Goal: Check status

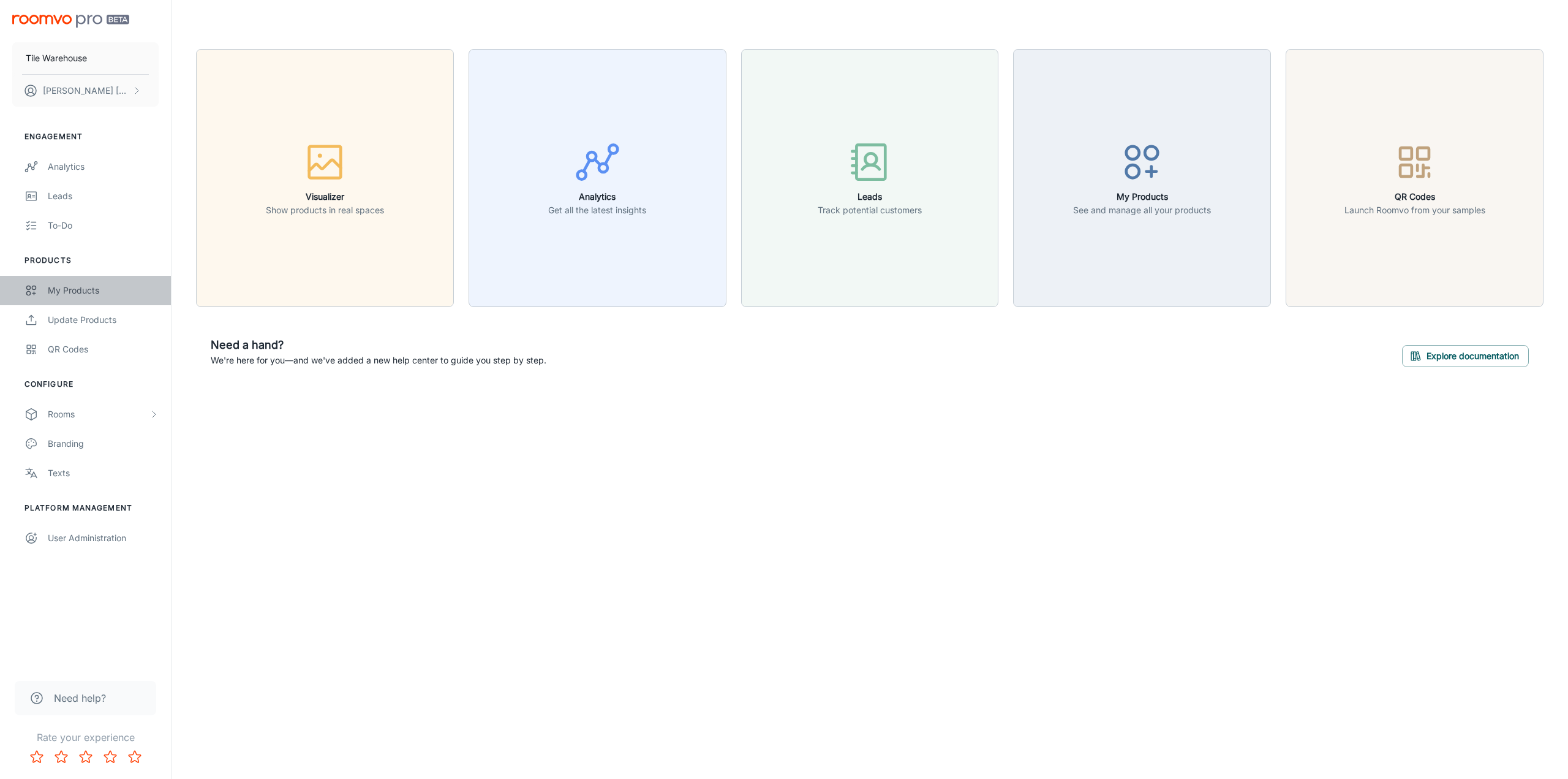
click at [95, 290] on div "My Products" at bounding box center [103, 290] width 111 height 14
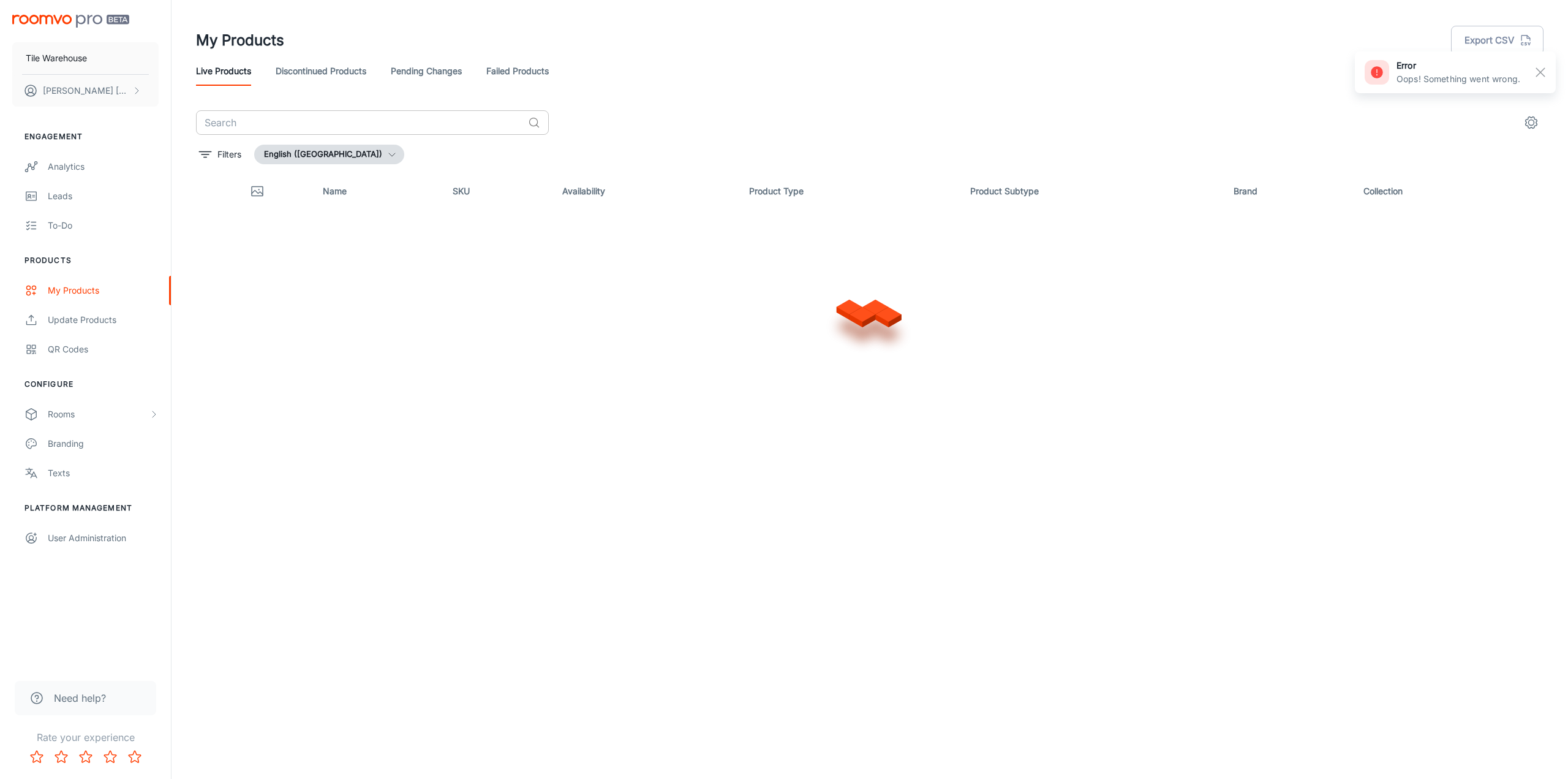
click at [242, 120] on input "text" at bounding box center [360, 122] width 327 height 25
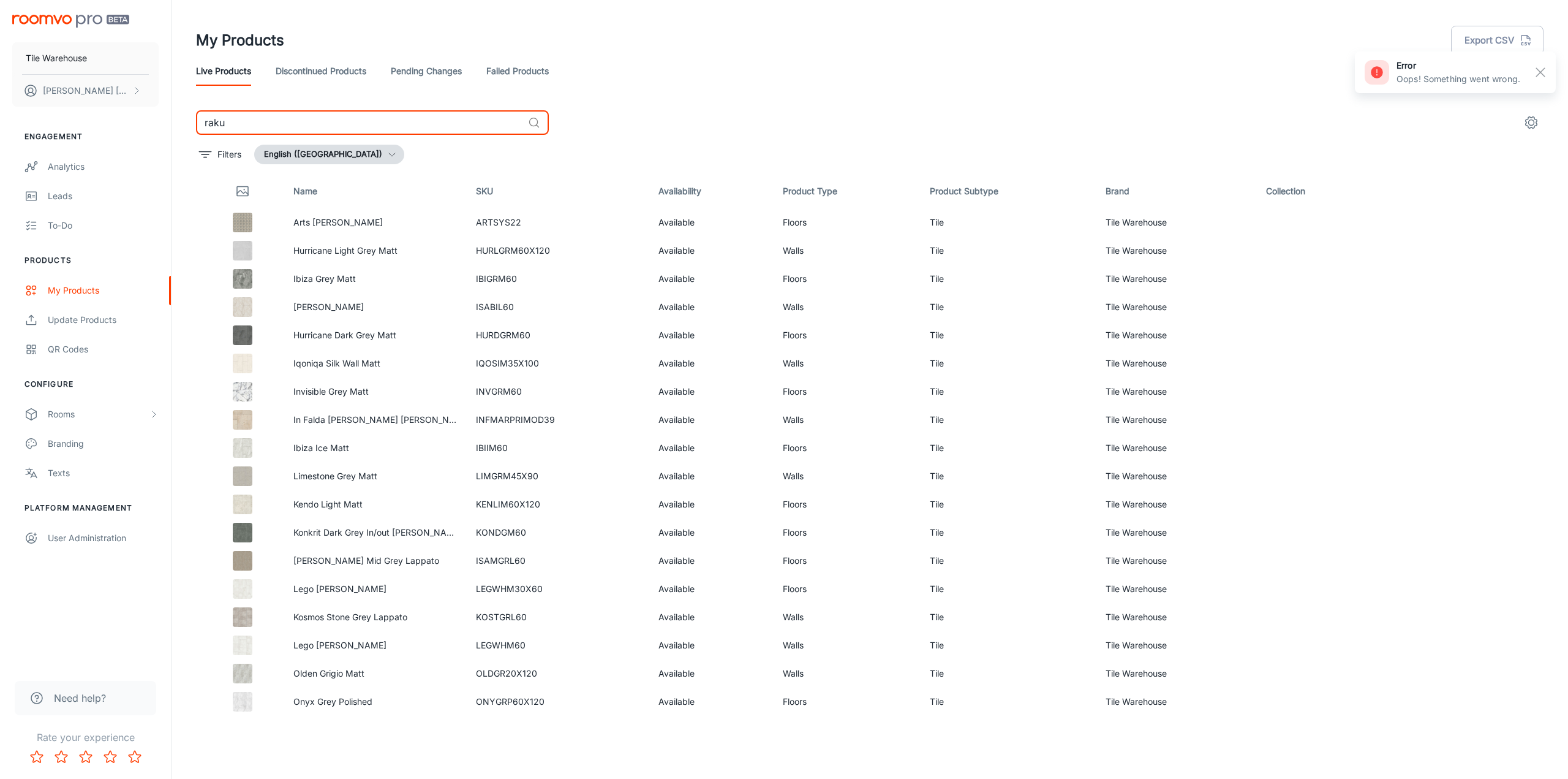
type input "raku"
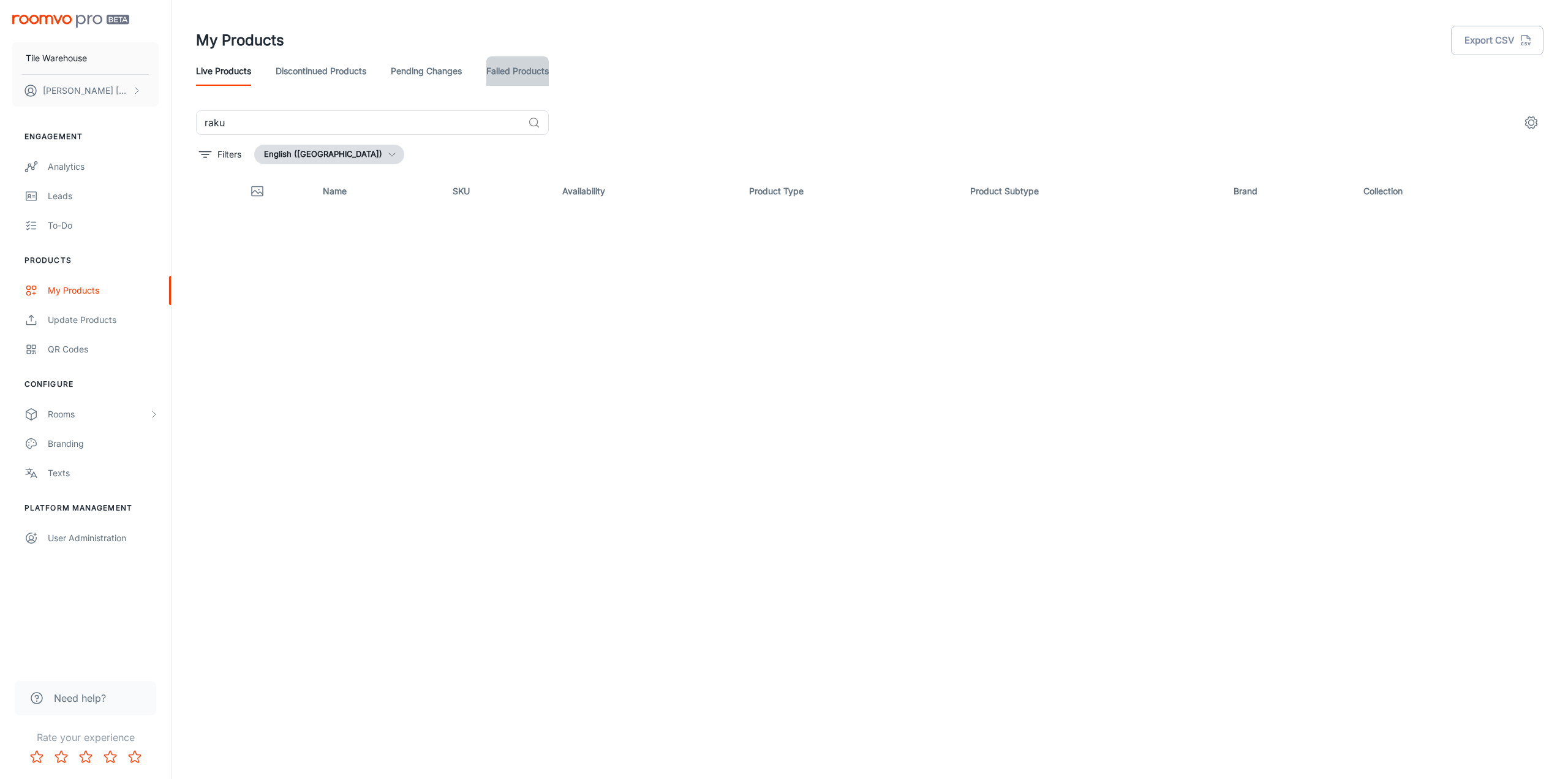
click at [531, 71] on link "Failed Products" at bounding box center [517, 71] width 62 height 30
click at [283, 125] on input "raku" at bounding box center [360, 122] width 327 height 25
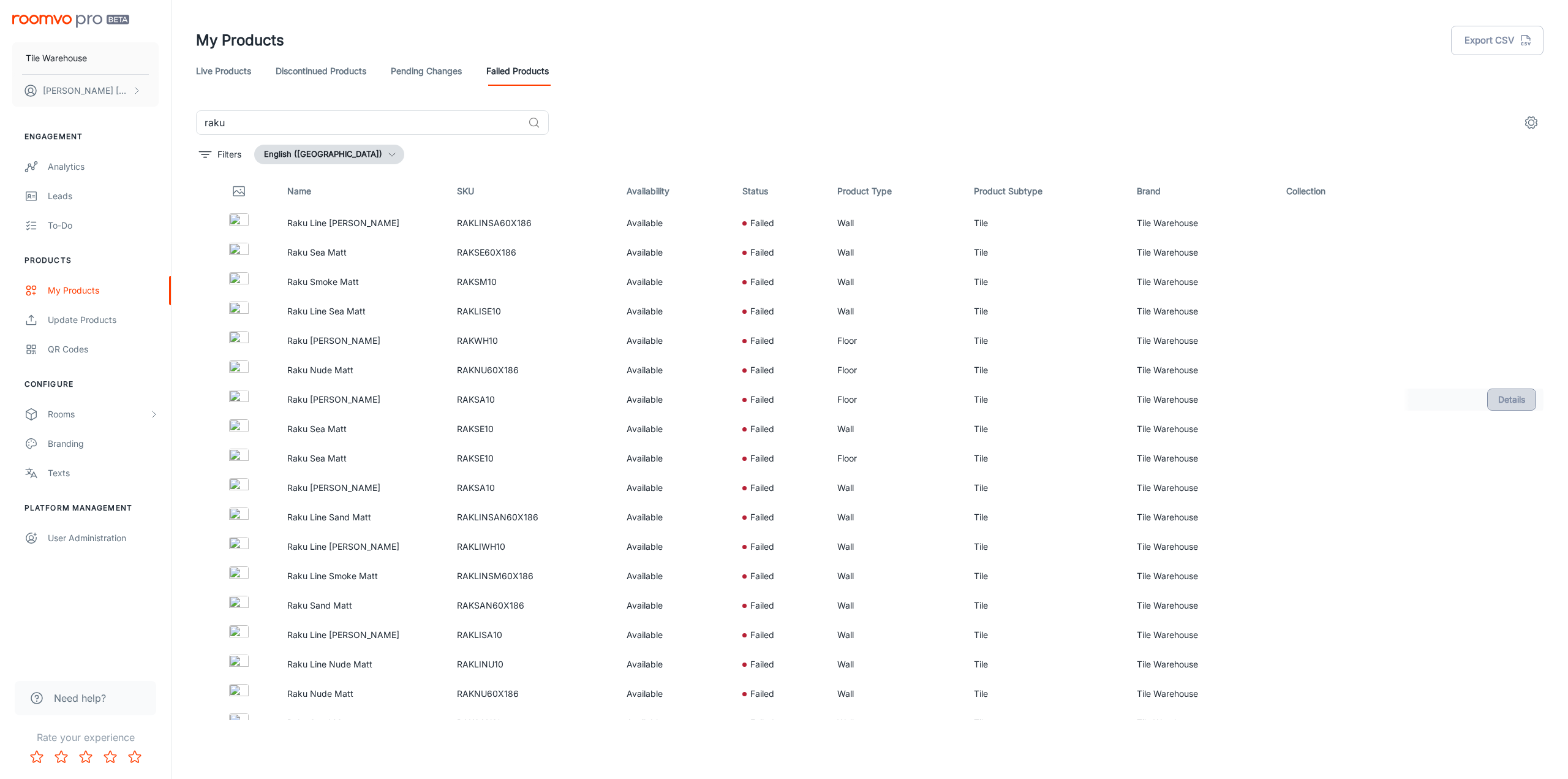
click at [1504, 405] on button "Details" at bounding box center [1512, 399] width 49 height 22
